Goal: Task Accomplishment & Management: Manage account settings

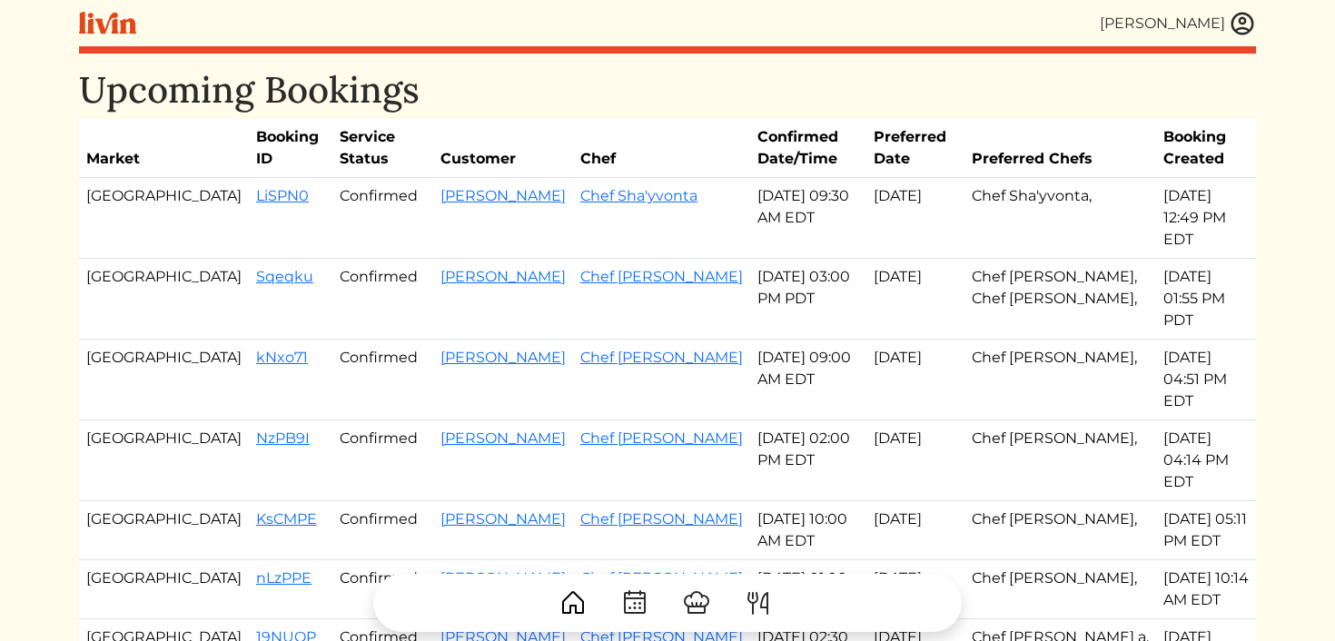
click at [1246, 17] on img at bounding box center [1242, 23] width 27 height 27
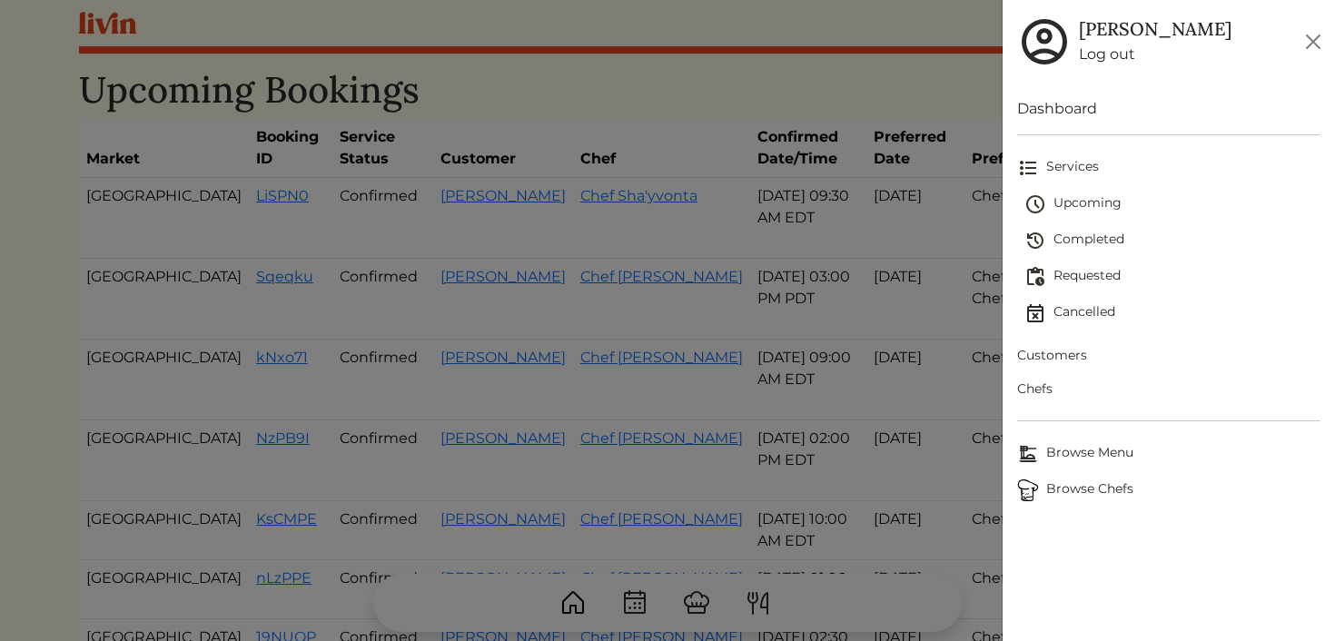
click at [1047, 346] on span "Customers" at bounding box center [1169, 355] width 304 height 19
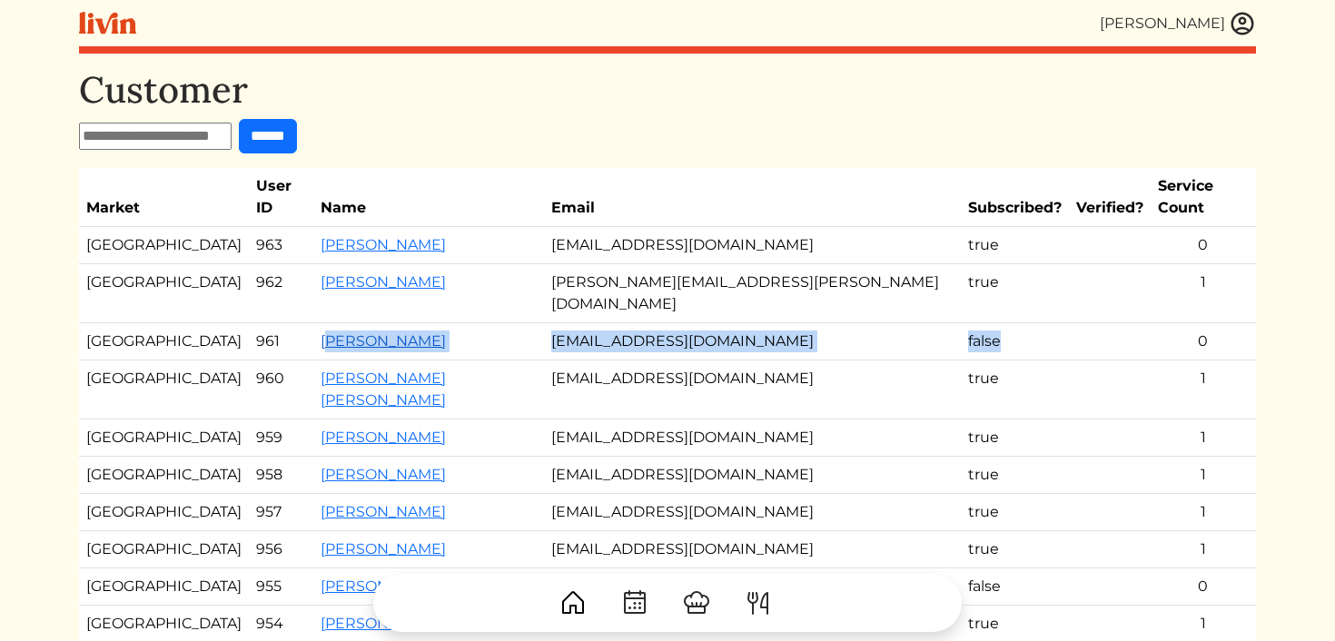
drag, startPoint x: 975, startPoint y: 307, endPoint x: 282, endPoint y: 292, distance: 693.2
click at [282, 323] on tr "Atlanta 961 [PERSON_NAME] [EMAIL_ADDRESS][DOMAIN_NAME] false 0" at bounding box center [667, 341] width 1177 height 37
drag, startPoint x: 968, startPoint y: 520, endPoint x: 419, endPoint y: 525, distance: 549.5
click at [419, 569] on tr "Los Angeles 955 [PERSON_NAME] [EMAIL_ADDRESS][PERSON_NAME][DOMAIN_NAME] false 0" at bounding box center [667, 587] width 1177 height 37
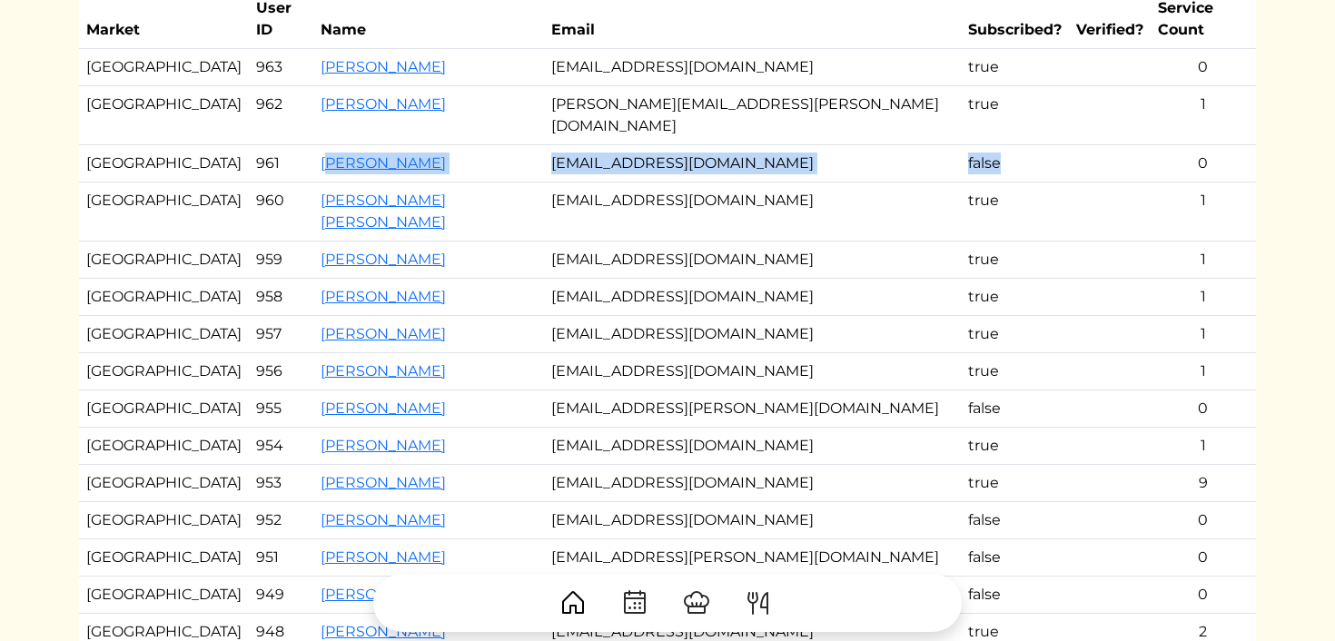
scroll to position [181, 0]
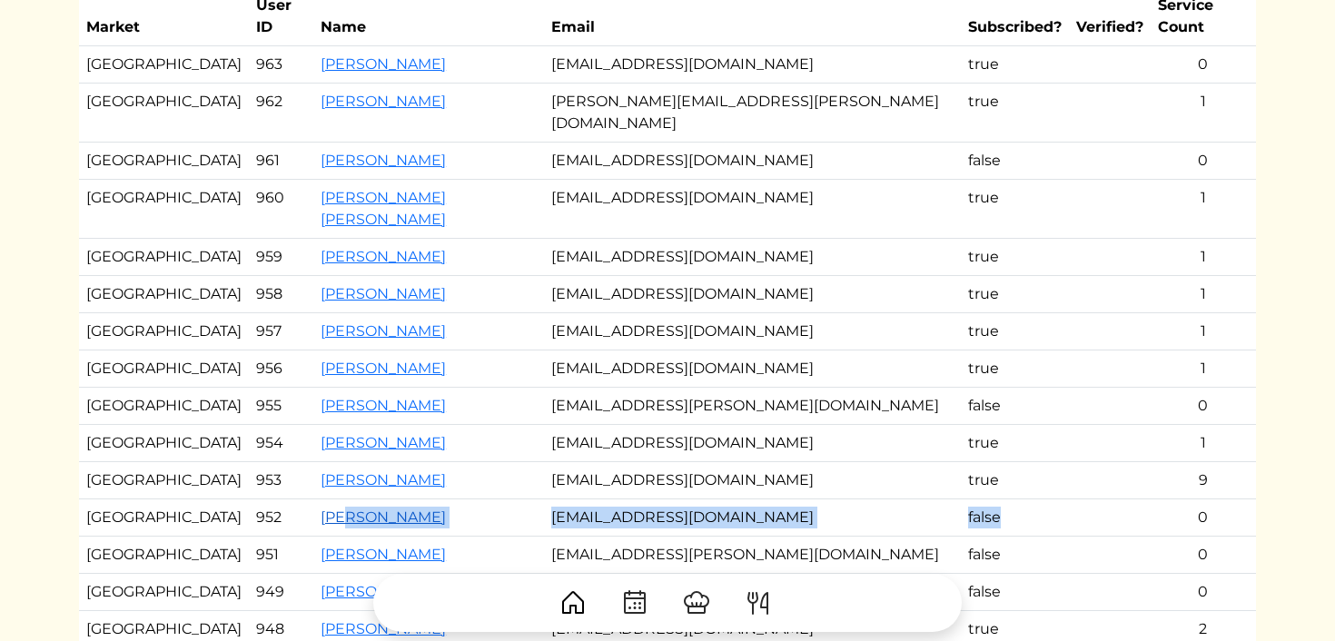
drag, startPoint x: 956, startPoint y: 457, endPoint x: 300, endPoint y: 451, distance: 656.7
click at [300, 500] on tr "Atlanta 952 [PERSON_NAME] [EMAIL_ADDRESS][DOMAIN_NAME] false 0" at bounding box center [667, 518] width 1177 height 37
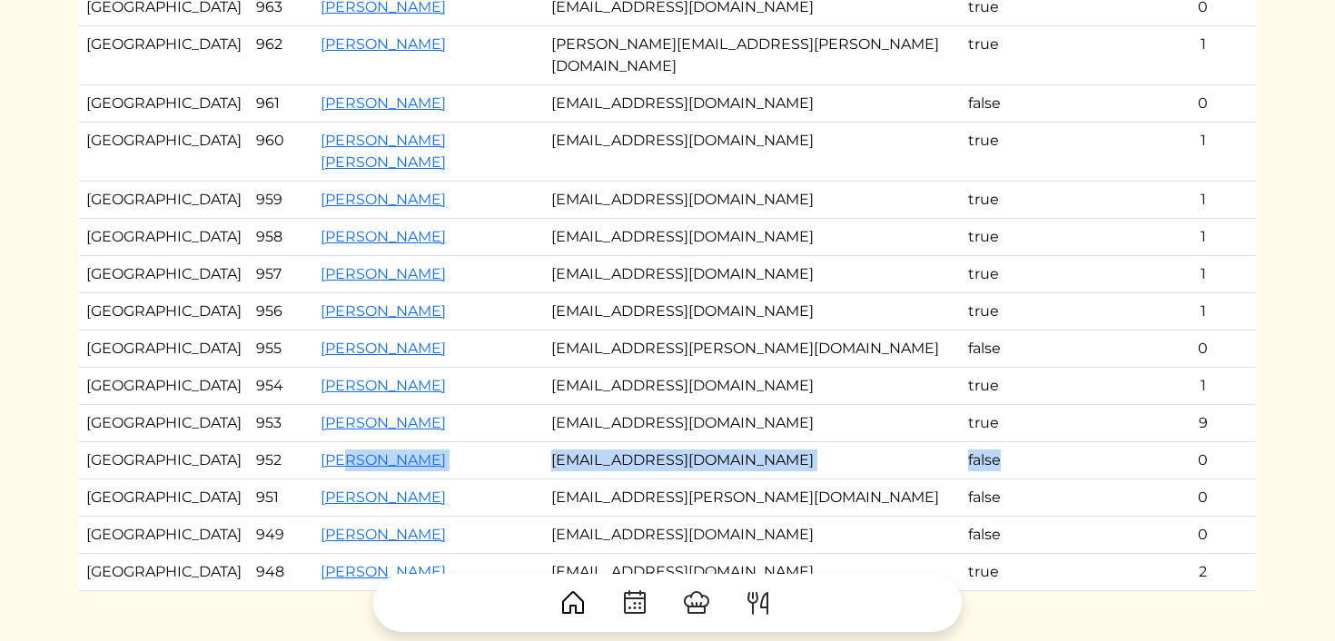
scroll to position [253, 0]
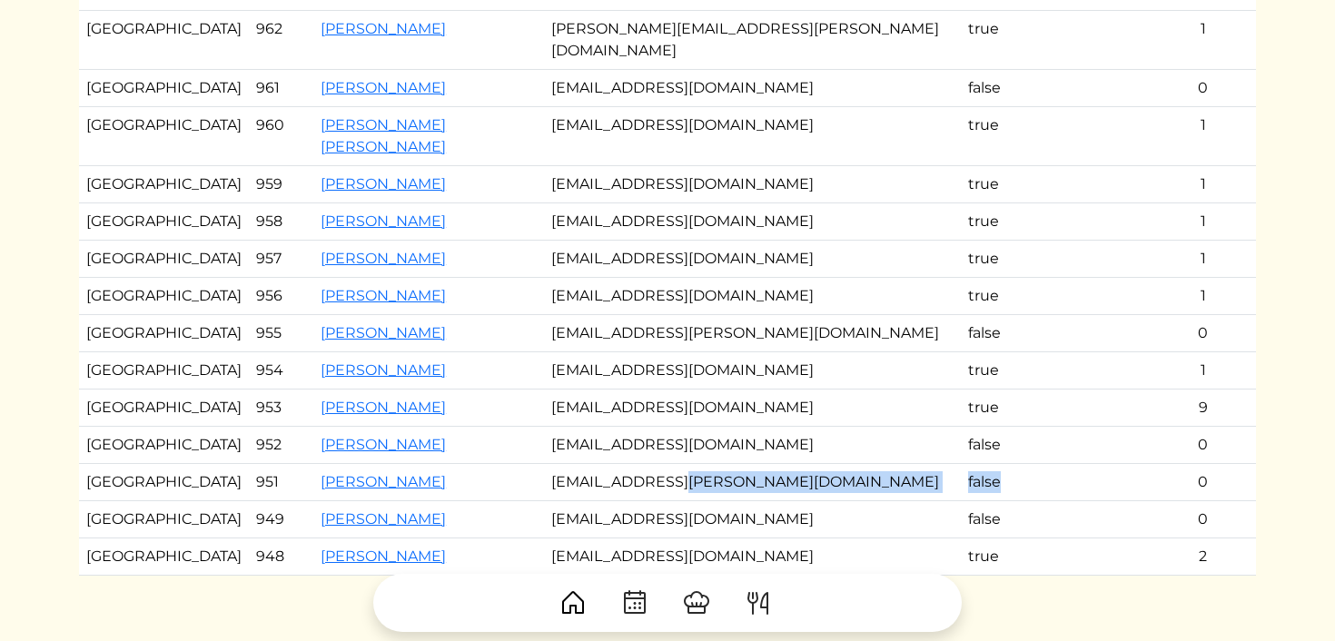
drag, startPoint x: 970, startPoint y: 415, endPoint x: 727, endPoint y: 409, distance: 243.5
click at [726, 464] on tr "Atlanta 951 [PERSON_NAME] [EMAIL_ADDRESS][PERSON_NAME][DOMAIN_NAME] false 0" at bounding box center [667, 482] width 1177 height 37
click at [992, 427] on td "false" at bounding box center [1015, 445] width 108 height 37
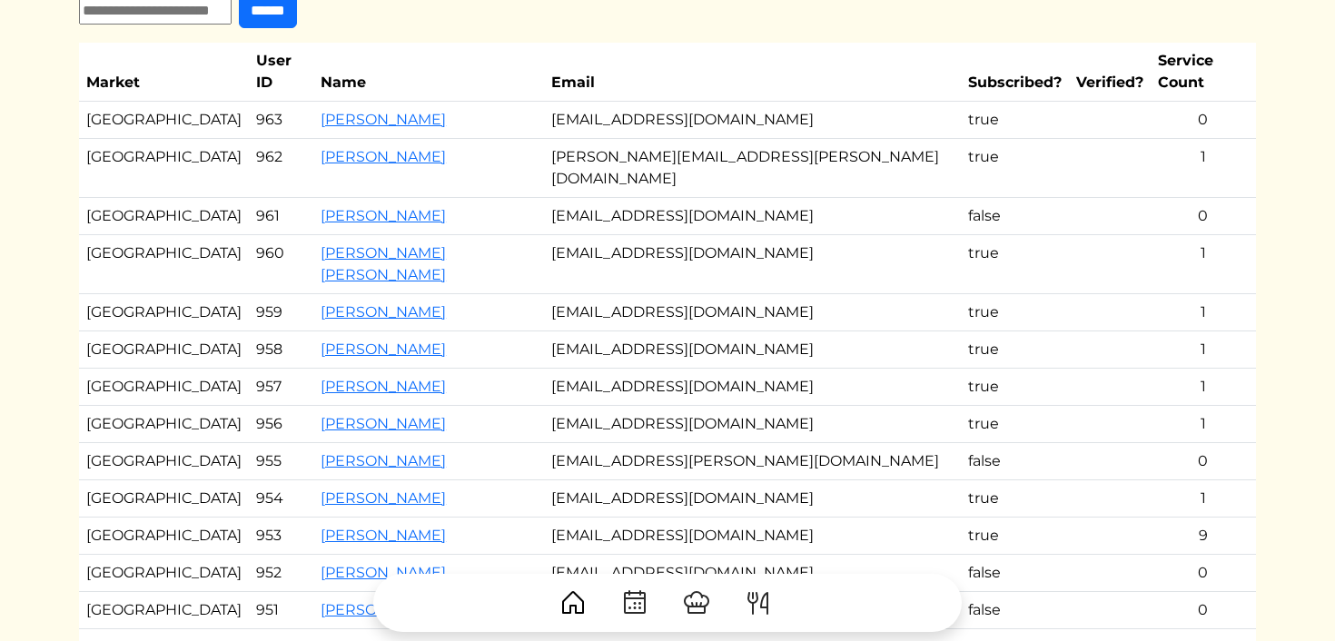
scroll to position [0, 0]
